Goal: Task Accomplishment & Management: Use online tool/utility

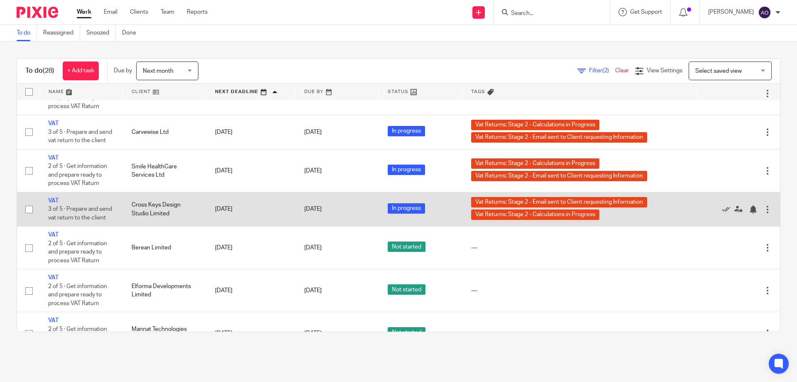
scroll to position [766, 0]
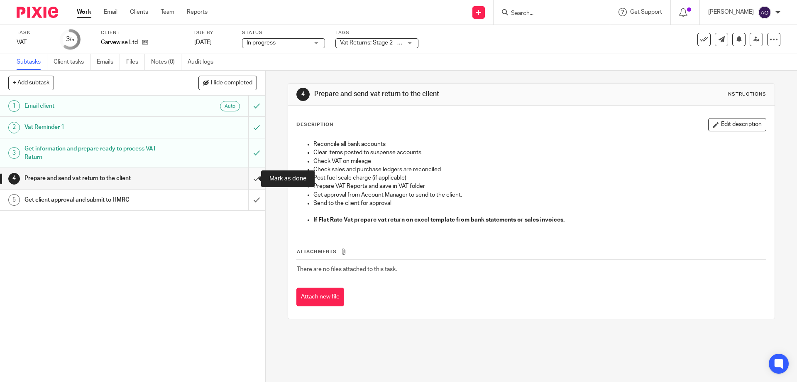
click at [248, 179] on input "submit" at bounding box center [132, 178] width 265 height 21
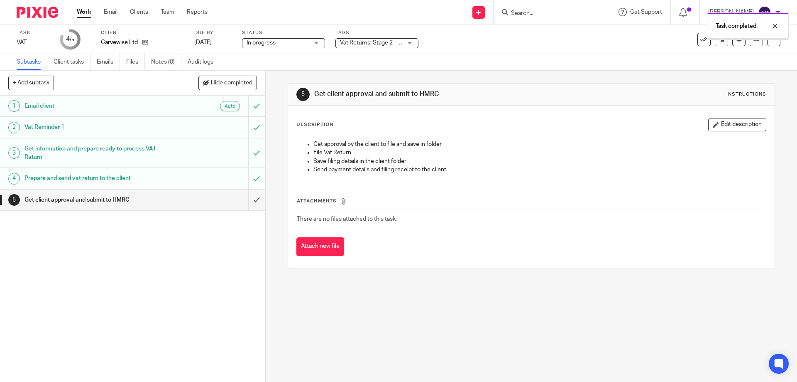
click at [409, 42] on div "Vat Returns: Stage 2 - Calculations in Progress + 1" at bounding box center [376, 43] width 83 height 10
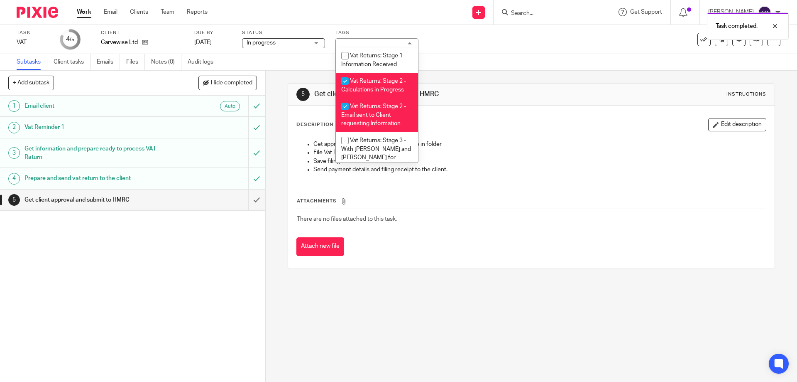
scroll to position [487, 0]
click at [344, 69] on input "checkbox" at bounding box center [345, 77] width 16 height 16
checkbox input "false"
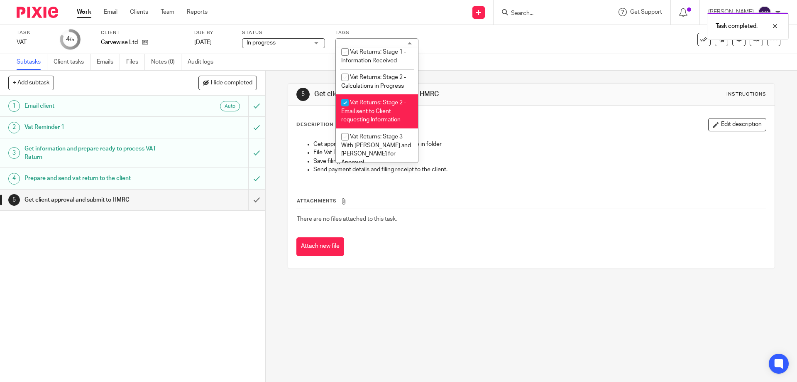
click at [343, 98] on input "checkbox" at bounding box center [345, 103] width 16 height 16
checkbox input "false"
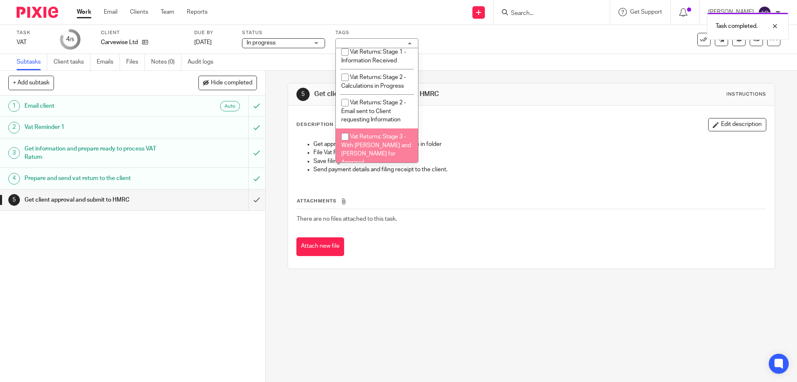
click at [346, 137] on input "checkbox" at bounding box center [345, 137] width 16 height 16
checkbox input "true"
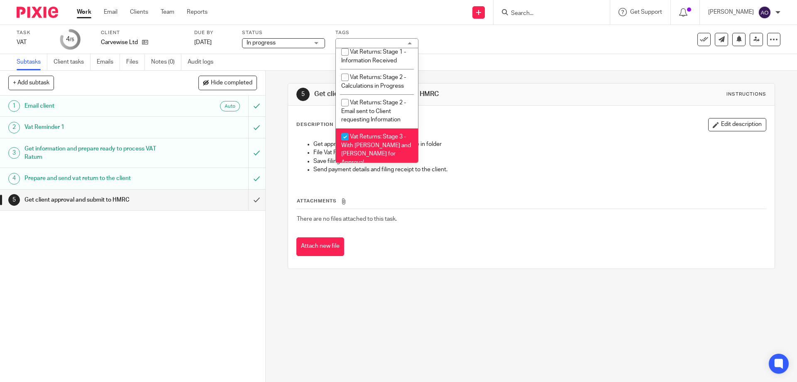
click at [209, 264] on div "1 Email client Auto 2 Vat Reminder 1 3 Get information and prepare ready to pro…" at bounding box center [132, 238] width 265 height 286
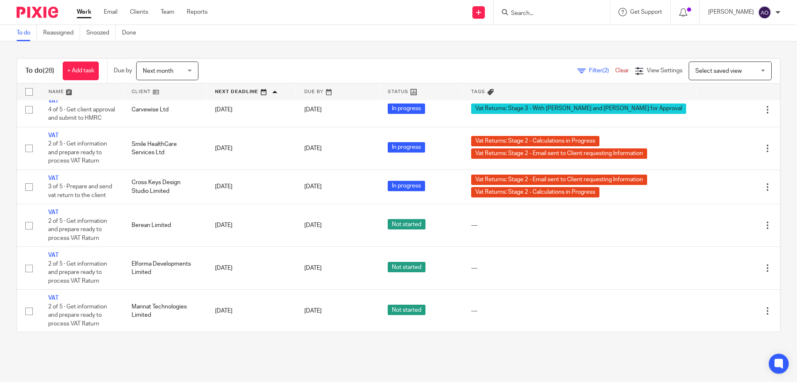
scroll to position [941, 0]
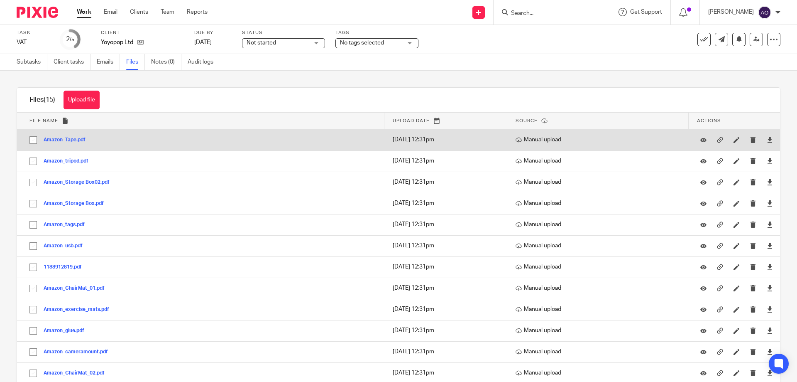
click at [32, 139] on input "checkbox" at bounding box center [33, 140] width 16 height 16
checkbox input "true"
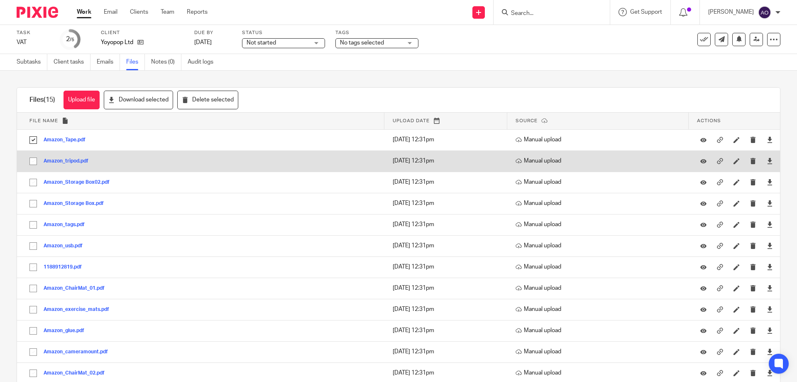
click at [33, 161] on input "checkbox" at bounding box center [33, 161] width 16 height 16
checkbox input "true"
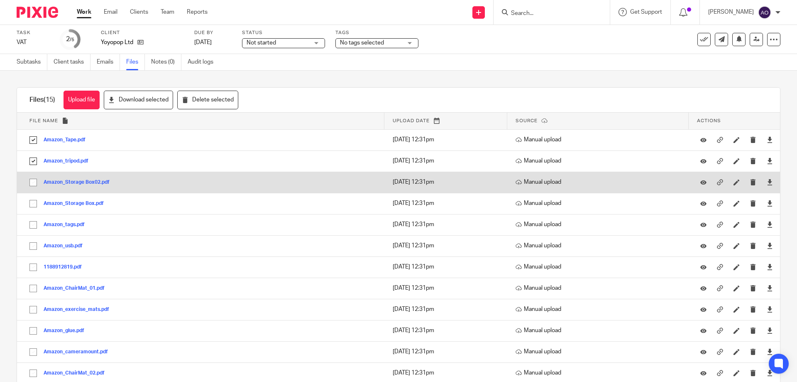
click at [33, 180] on input "checkbox" at bounding box center [33, 182] width 16 height 16
checkbox input "true"
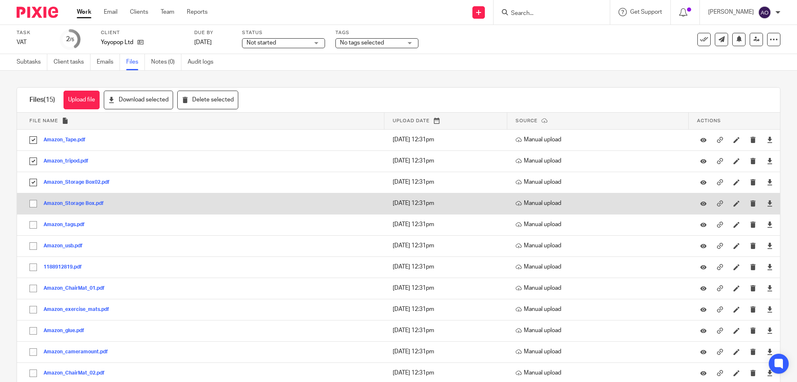
click at [33, 203] on input "checkbox" at bounding box center [33, 204] width 16 height 16
checkbox input "true"
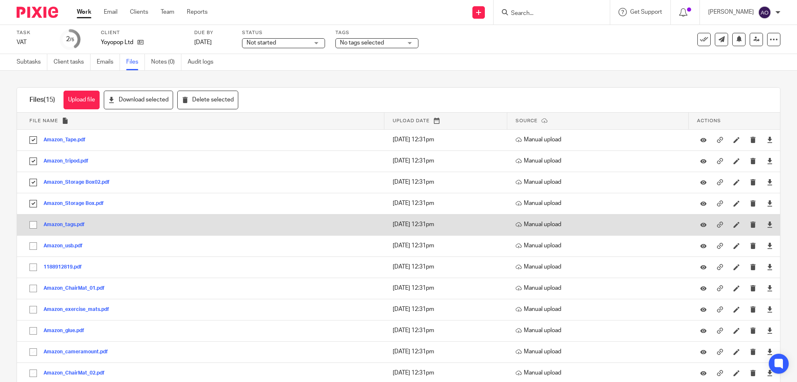
click at [31, 221] on input "checkbox" at bounding box center [33, 225] width 16 height 16
checkbox input "true"
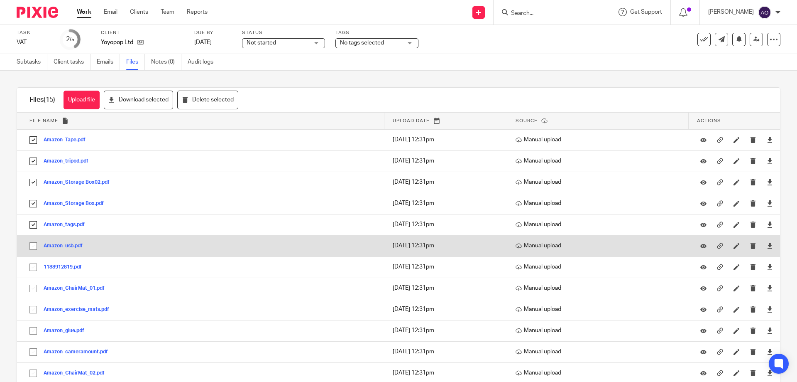
click at [31, 242] on input "checkbox" at bounding box center [33, 246] width 16 height 16
checkbox input "true"
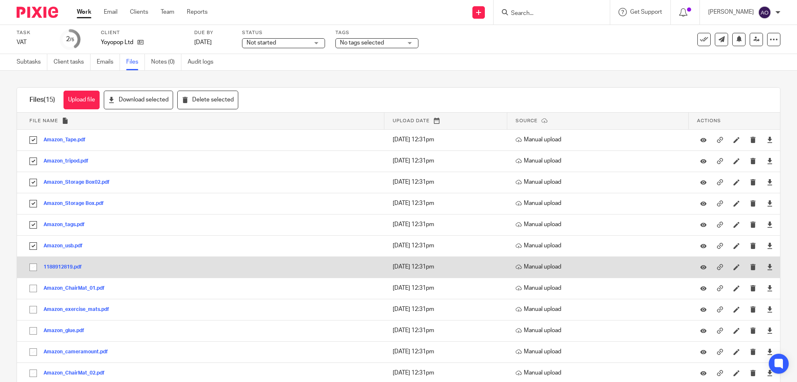
click at [30, 268] on input "checkbox" at bounding box center [33, 267] width 16 height 16
checkbox input "true"
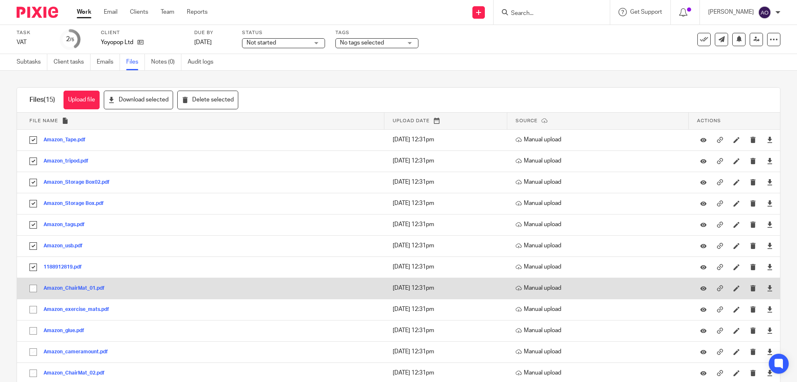
scroll to position [82, 0]
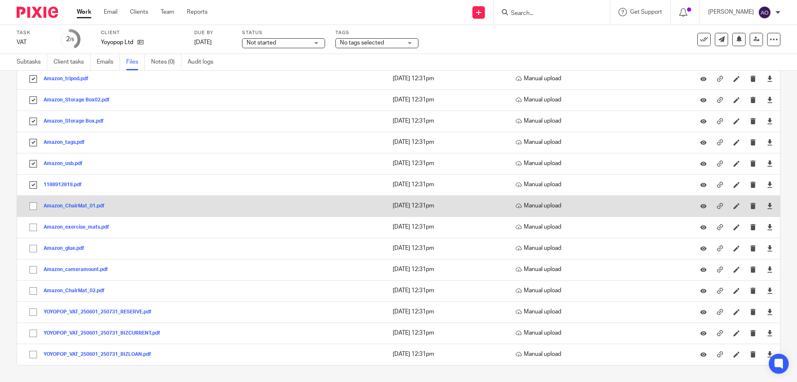
click at [29, 205] on input "checkbox" at bounding box center [33, 206] width 16 height 16
checkbox input "true"
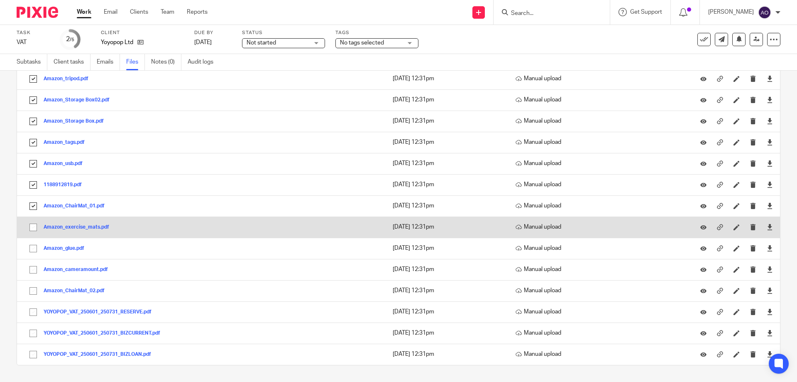
click at [31, 221] on input "checkbox" at bounding box center [33, 227] width 16 height 16
checkbox input "true"
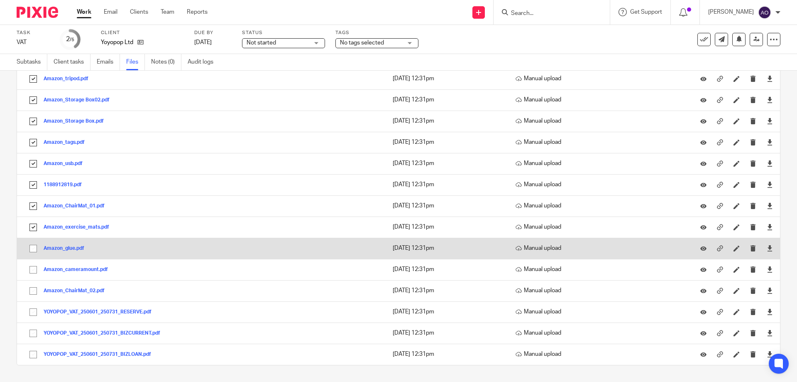
click at [32, 245] on input "checkbox" at bounding box center [33, 248] width 16 height 16
checkbox input "true"
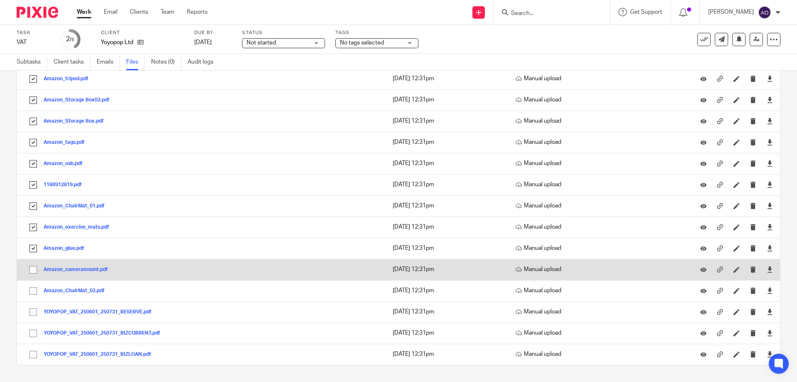
click at [31, 268] on input "checkbox" at bounding box center [33, 270] width 16 height 16
checkbox input "true"
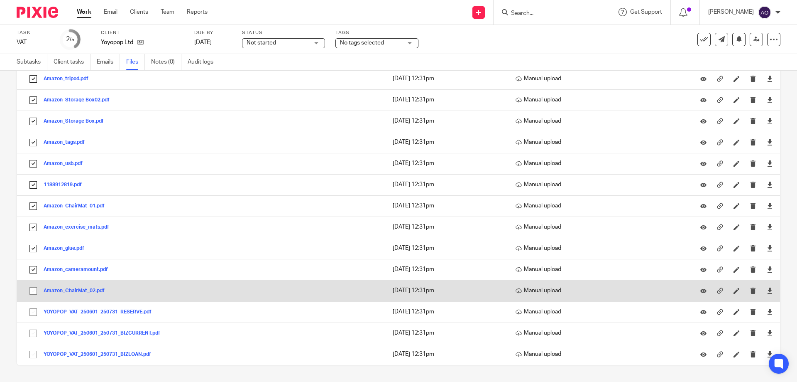
click at [32, 289] on input "checkbox" at bounding box center [33, 291] width 16 height 16
checkbox input "true"
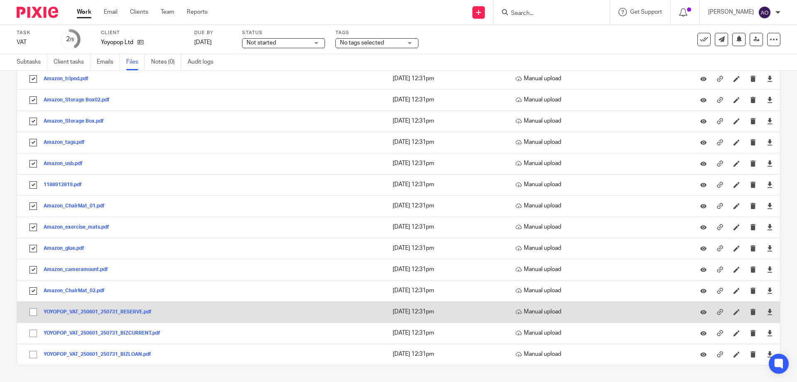
click at [32, 315] on input "checkbox" at bounding box center [33, 312] width 16 height 16
checkbox input "true"
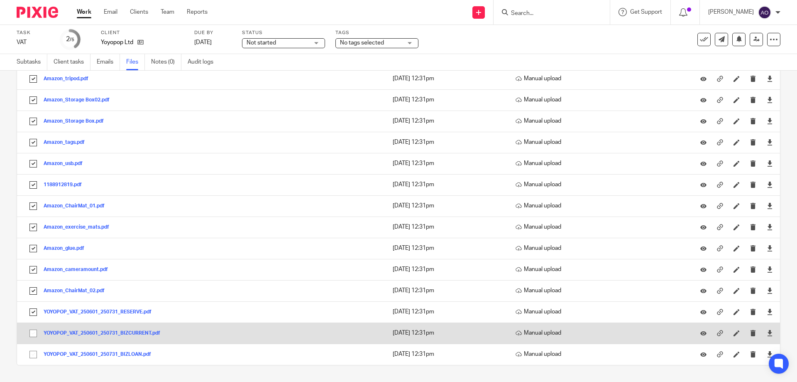
click at [32, 331] on input "checkbox" at bounding box center [33, 333] width 16 height 16
checkbox input "true"
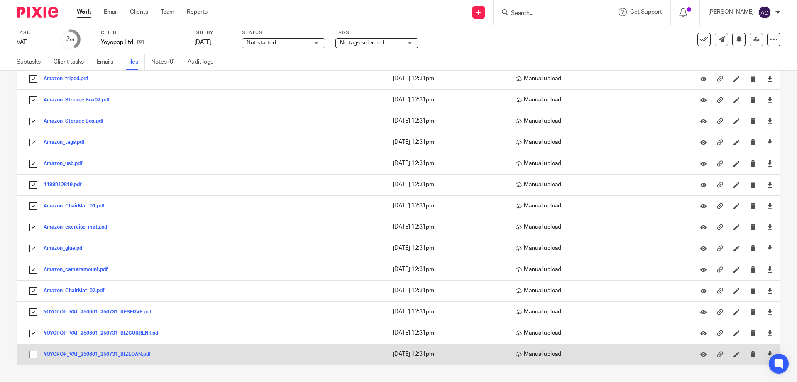
click at [33, 353] on input "checkbox" at bounding box center [33, 354] width 16 height 16
checkbox input "true"
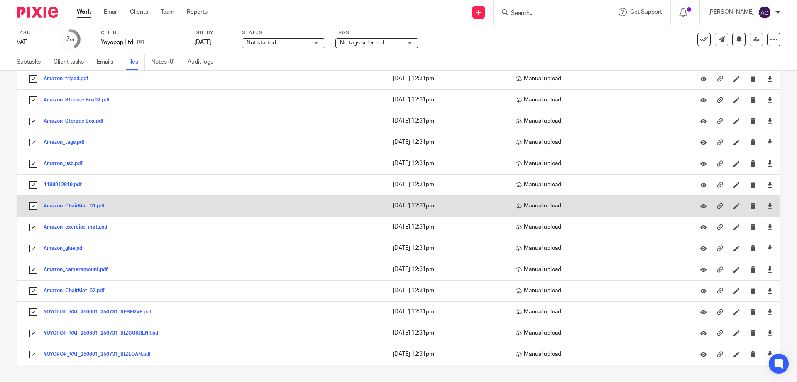
scroll to position [0, 0]
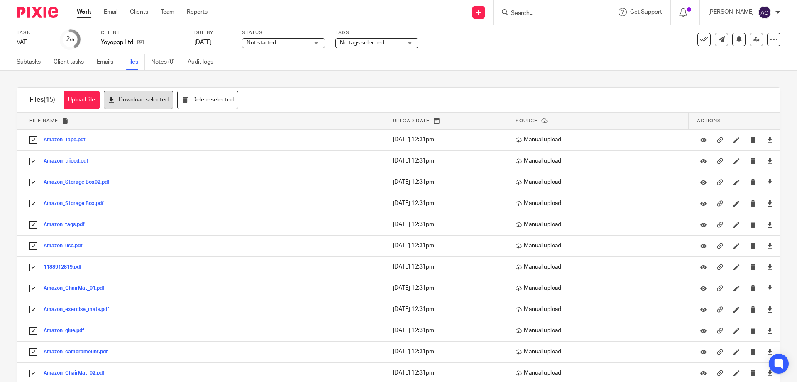
click at [155, 96] on button "Download selected" at bounding box center [138, 100] width 69 height 19
